Goal: Task Accomplishment & Management: Complete application form

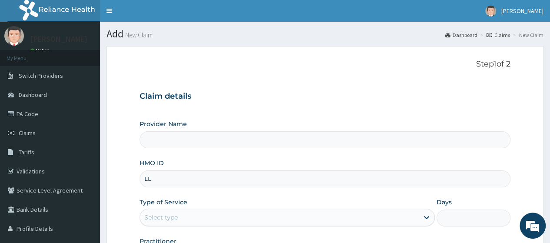
type input "LLD"
type input "Go Fitness Gym"
type input "1"
type input "LLD/10015/A"
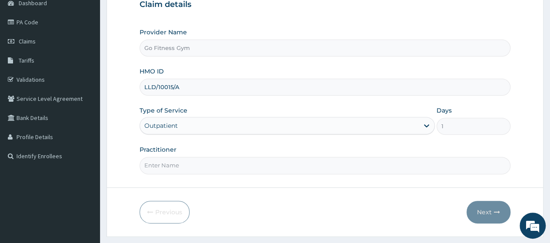
scroll to position [99, 0]
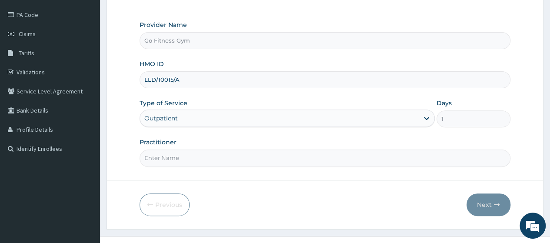
click at [218, 160] on input "Practitioner" at bounding box center [324, 157] width 371 height 17
type input "[GEOGRAPHIC_DATA]"
click at [493, 205] on button "Next" at bounding box center [488, 204] width 44 height 23
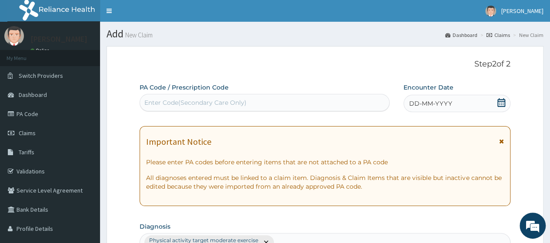
click at [269, 98] on div "Enter Code(Secondary Care Only)" at bounding box center [264, 103] width 249 height 14
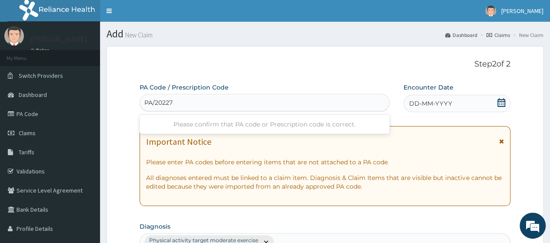
type input "PA/202276"
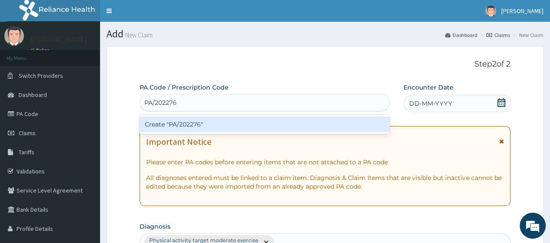
click at [283, 123] on div "Create "PA/202276"" at bounding box center [263, 124] width 249 height 16
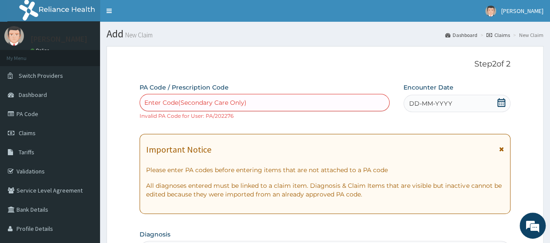
click at [499, 102] on icon at bounding box center [501, 102] width 9 height 9
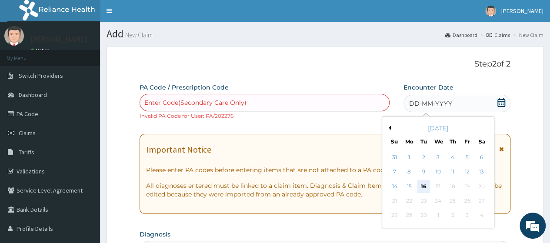
click at [423, 186] on div "16" at bounding box center [423, 186] width 13 height 13
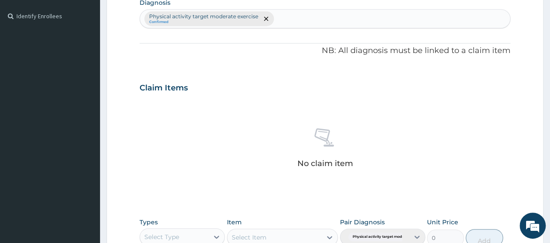
scroll to position [284, 0]
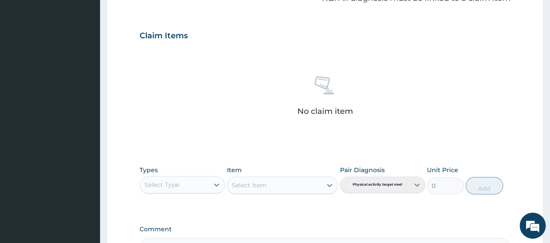
click at [185, 181] on div "Select Type" at bounding box center [174, 185] width 69 height 14
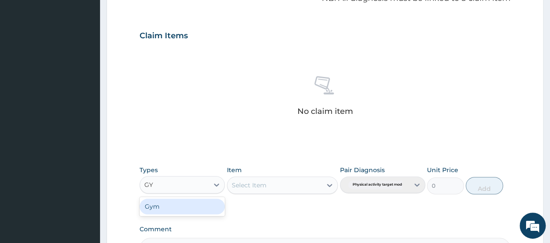
type input "GYM"
click at [192, 208] on div "Gym" at bounding box center [181, 207] width 85 height 16
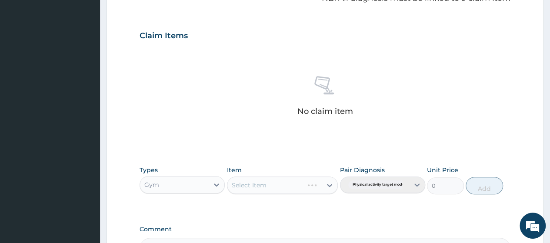
click at [300, 186] on div "Select Item" at bounding box center [282, 184] width 111 height 17
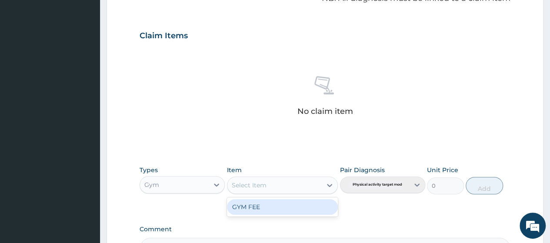
click at [300, 186] on div "Select Item" at bounding box center [274, 185] width 95 height 14
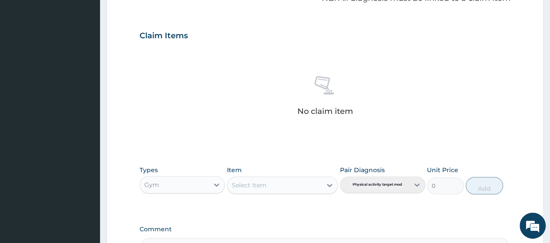
click at [300, 186] on div "Select Item" at bounding box center [274, 185] width 95 height 14
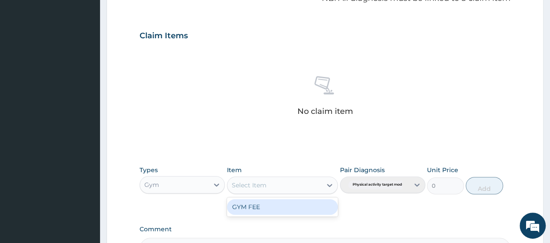
click at [291, 204] on div "GYM FEE" at bounding box center [282, 207] width 111 height 16
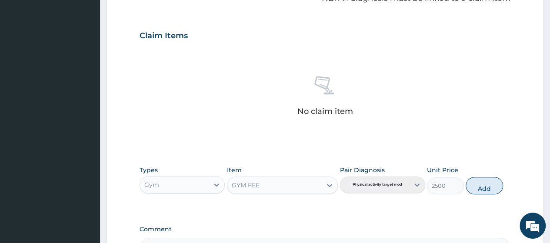
click at [488, 193] on div "Types Gym Item option GYM FEE, selected. Select is focused ,type to refine list…" at bounding box center [324, 179] width 371 height 37
click at [493, 178] on button "Add" at bounding box center [483, 185] width 37 height 17
type input "0"
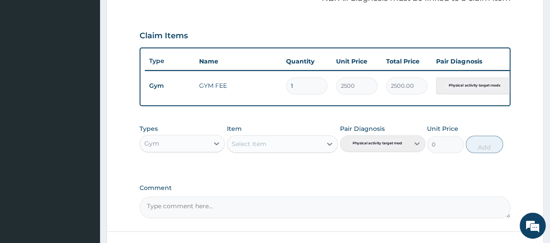
scroll to position [355, 0]
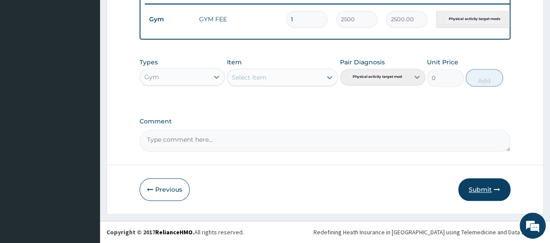
click at [469, 186] on button "Submit" at bounding box center [484, 189] width 52 height 23
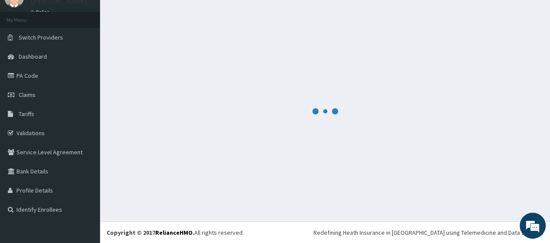
scroll to position [348, 0]
